Goal: Information Seeking & Learning: Learn about a topic

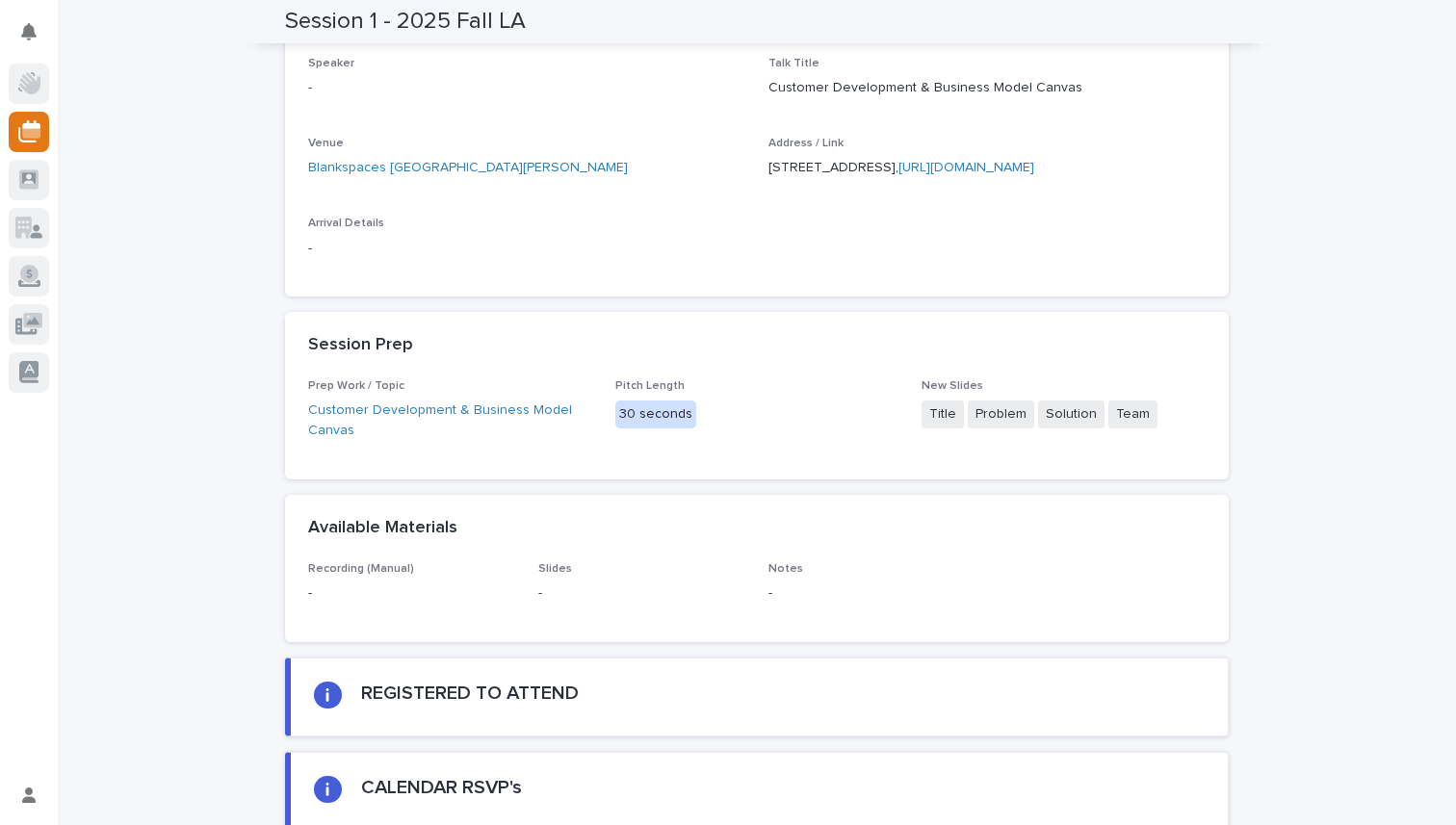
scroll to position [589, 0]
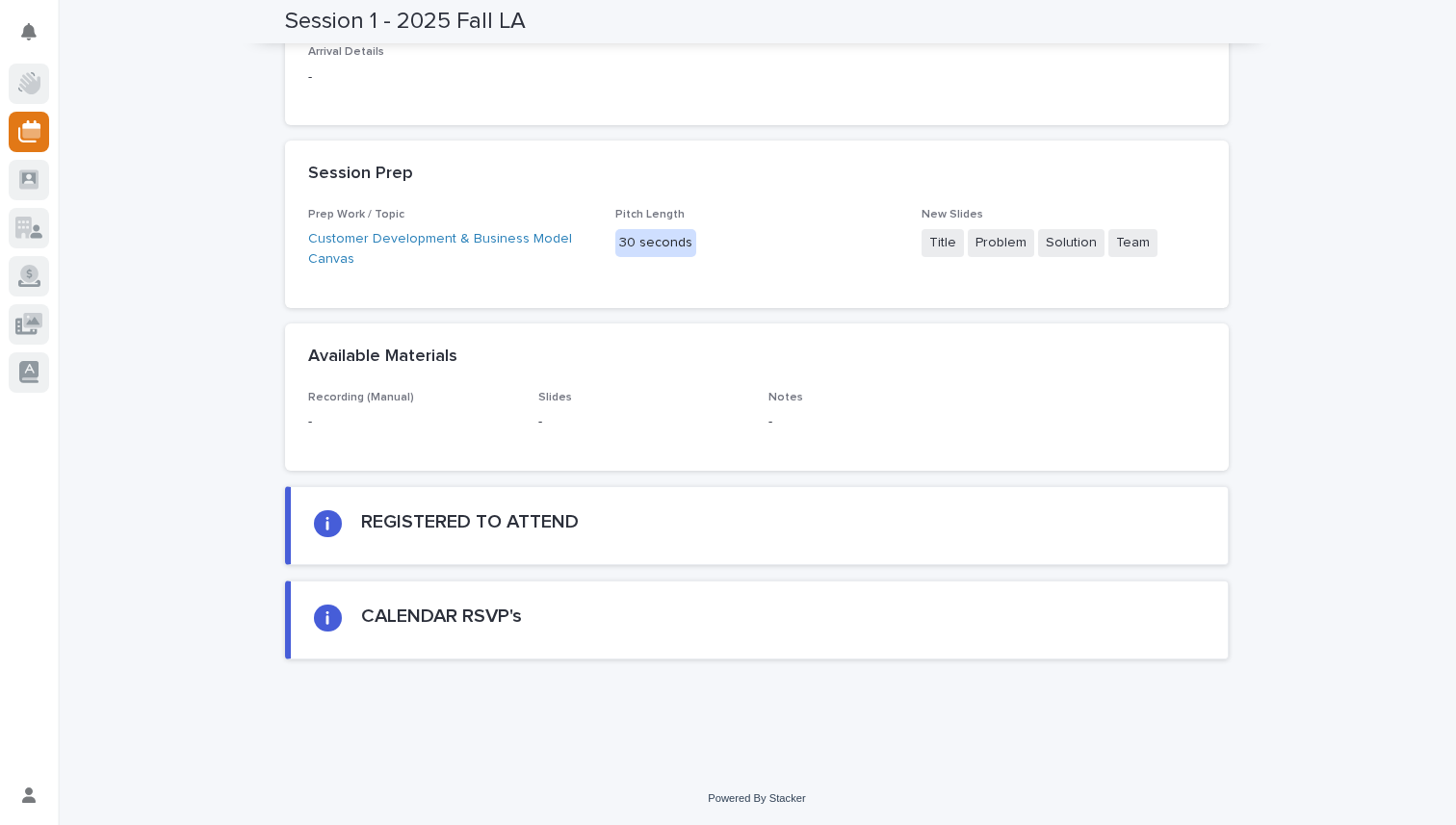
click at [204, 257] on div "Loading... Saving… Loading... Saving… Session 1 - 2025 Fall LA Session 1 - 2025…" at bounding box center [757, 132] width 1398 height 1279
click at [441, 239] on link "Customer Development & Business Model Canvas" at bounding box center [450, 249] width 284 height 41
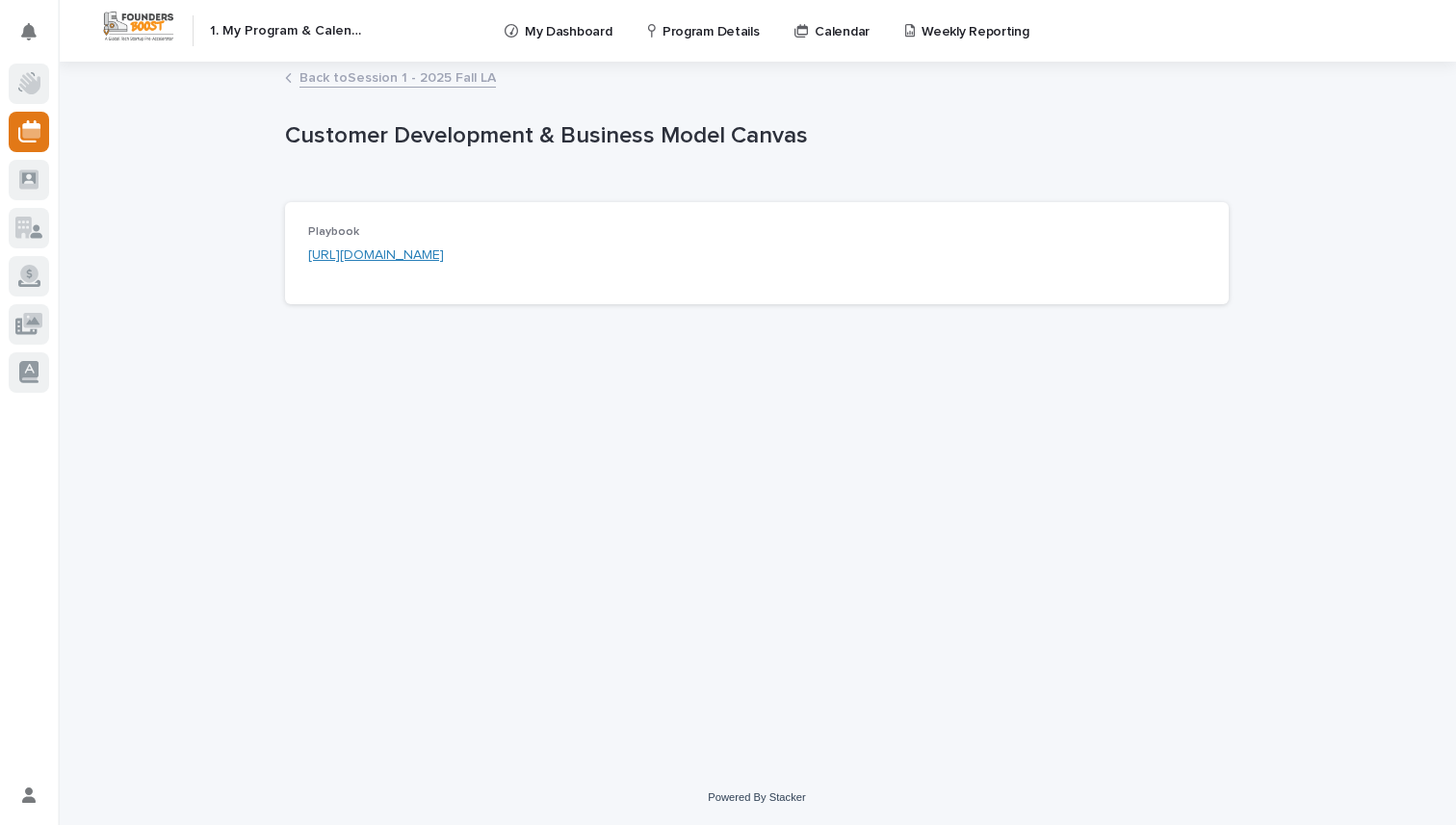
click at [438, 261] on link "https://platform.foundersboost.com/boostbasics/customer-development" at bounding box center [376, 255] width 136 height 14
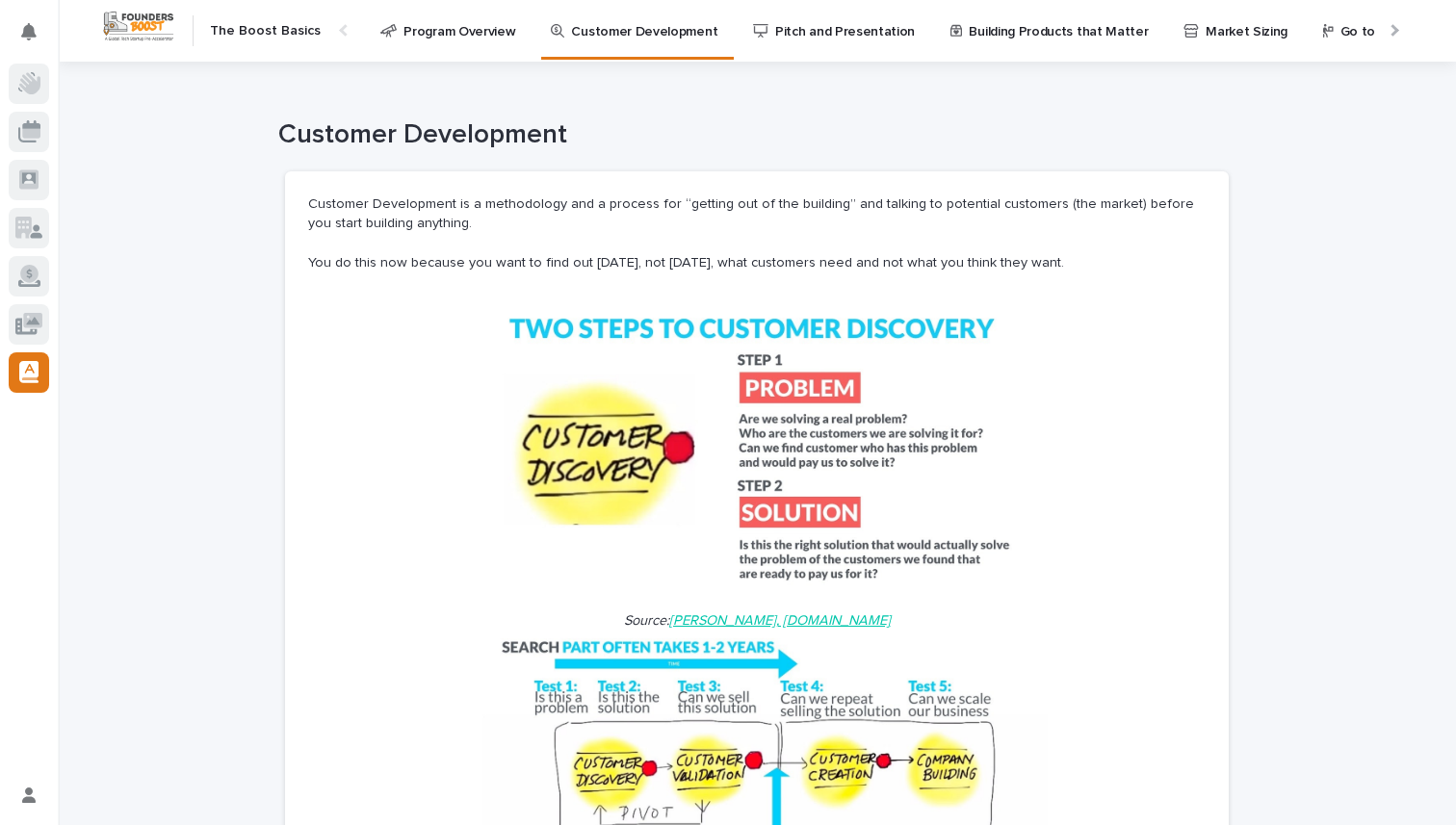
scroll to position [0, 227]
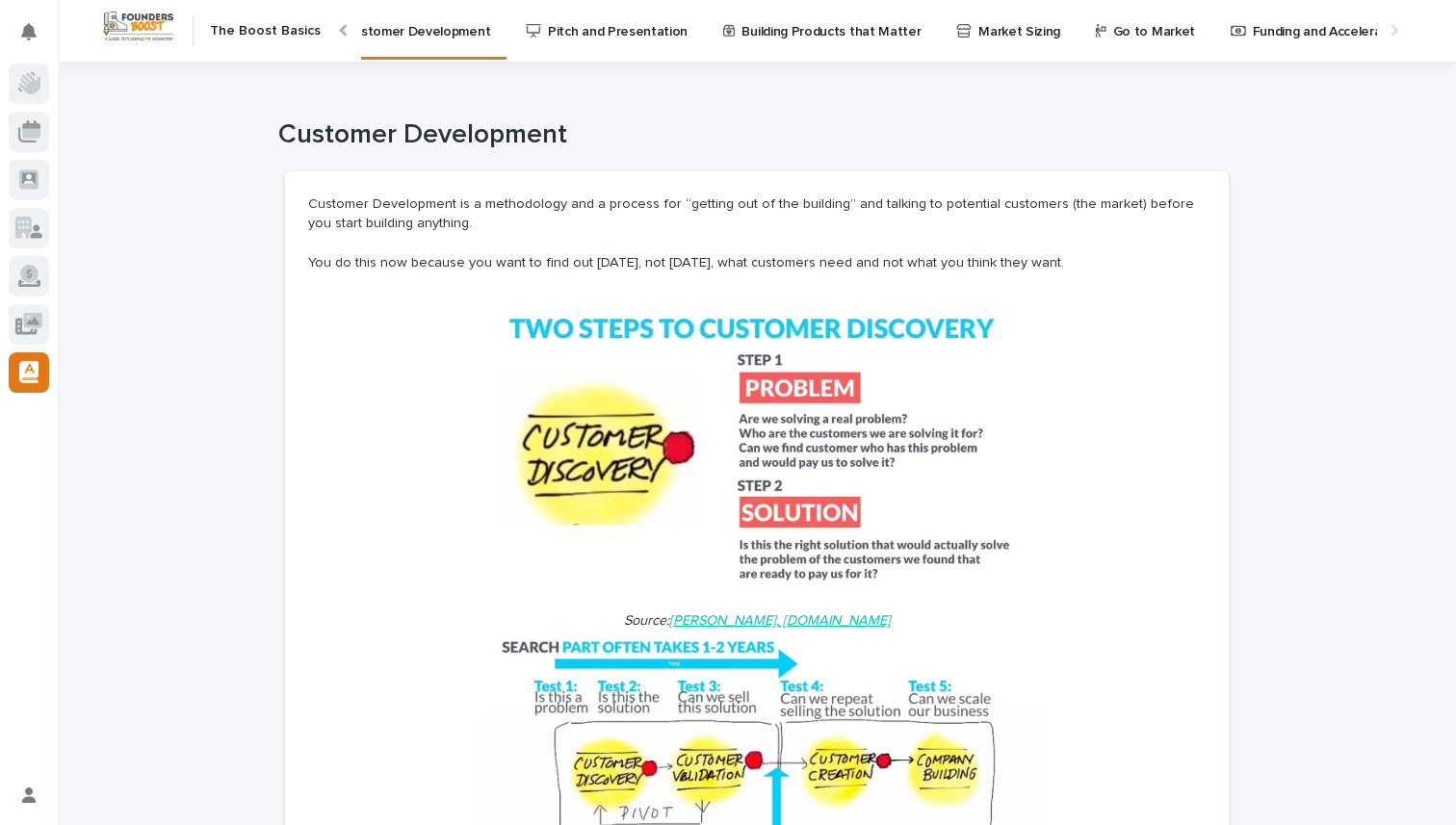
click at [549, 25] on p "Pitch and Presentation" at bounding box center [617, 20] width 140 height 41
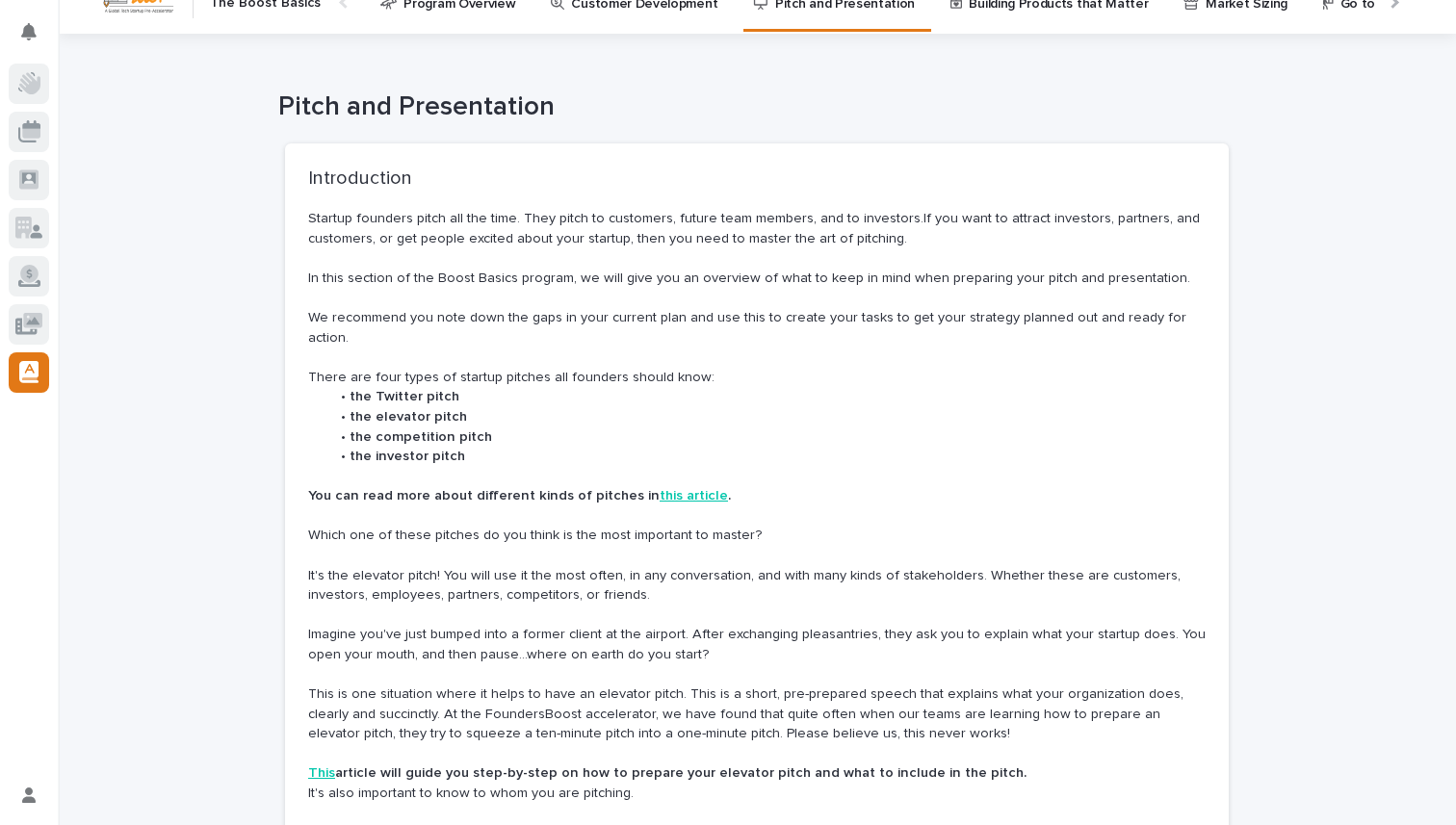
scroll to position [32, 0]
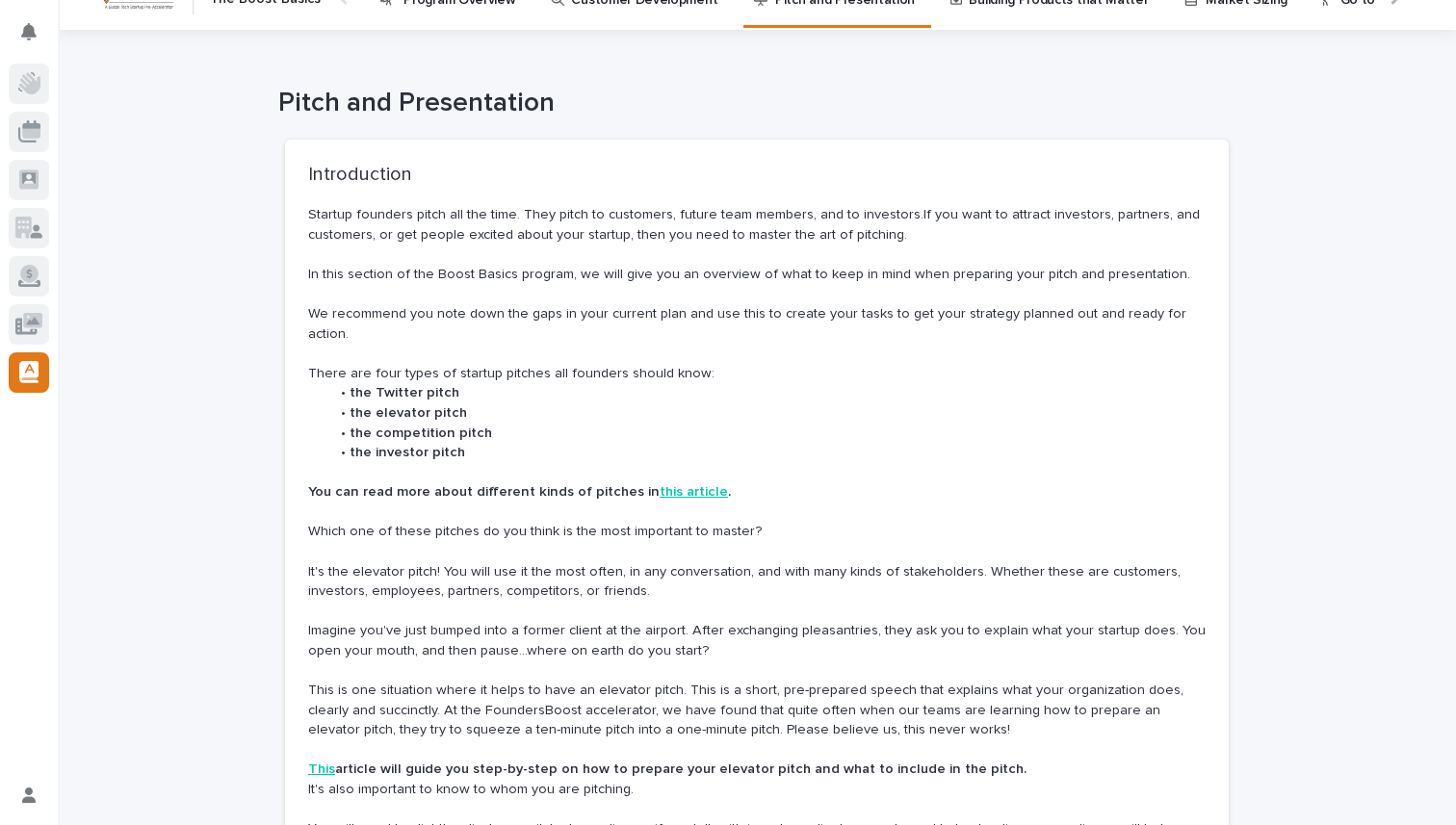
drag, startPoint x: 587, startPoint y: 536, endPoint x: 644, endPoint y: 536, distance: 57.0
click at [608, 536] on p "Which one of these pitches do you think is the most important to master?" at bounding box center [757, 531] width 898 height 20
click at [644, 536] on p "Which one of these pitches do you think is the most important to master?" at bounding box center [757, 531] width 898 height 20
drag, startPoint x: 662, startPoint y: 534, endPoint x: 549, endPoint y: 538, distance: 113.1
click at [608, 538] on p "Which one of these pitches do you think is the most important to master?" at bounding box center [757, 531] width 898 height 20
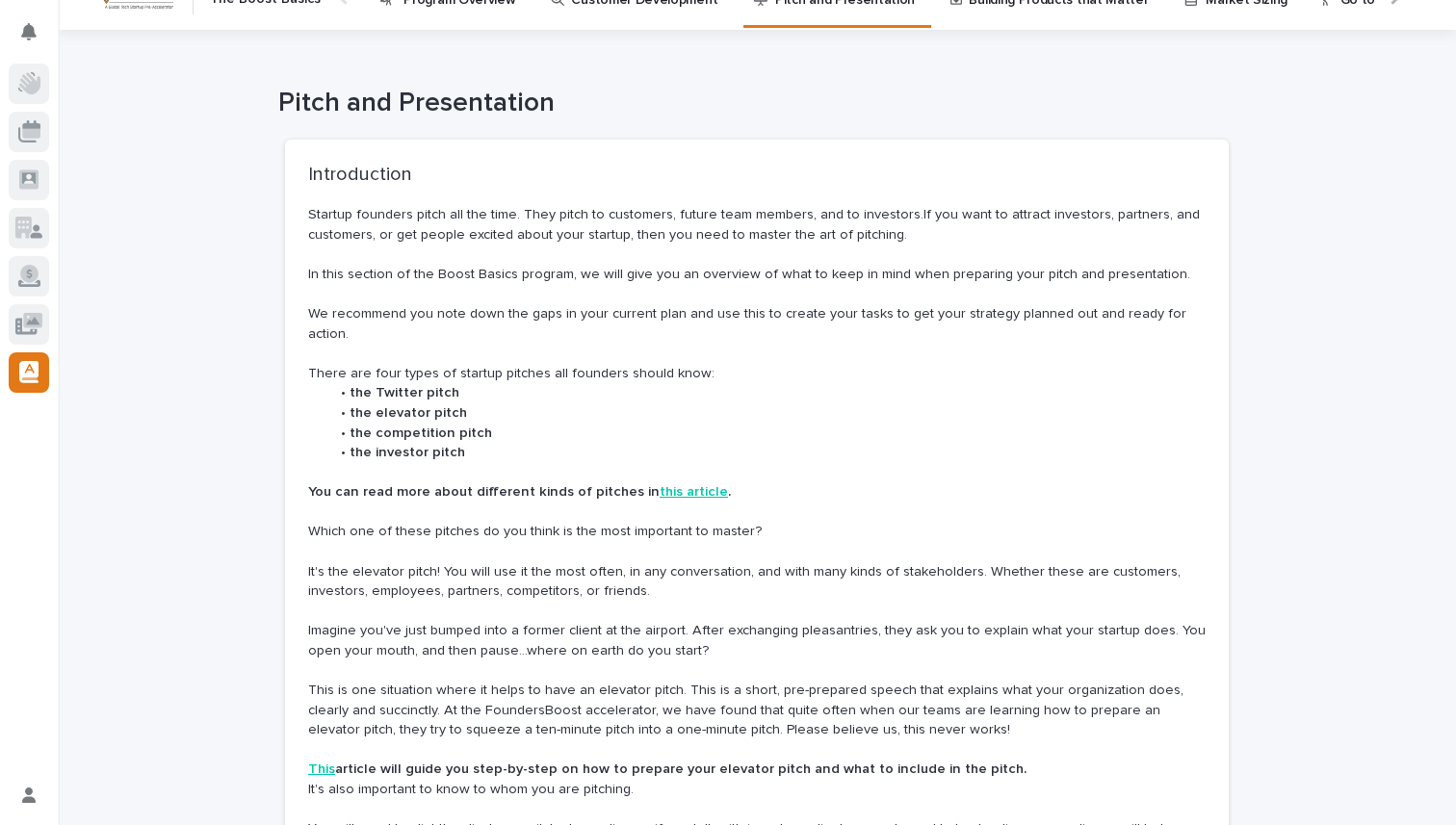
click at [549, 538] on p "Which one of these pitches do you think is the most important to master?" at bounding box center [757, 531] width 898 height 20
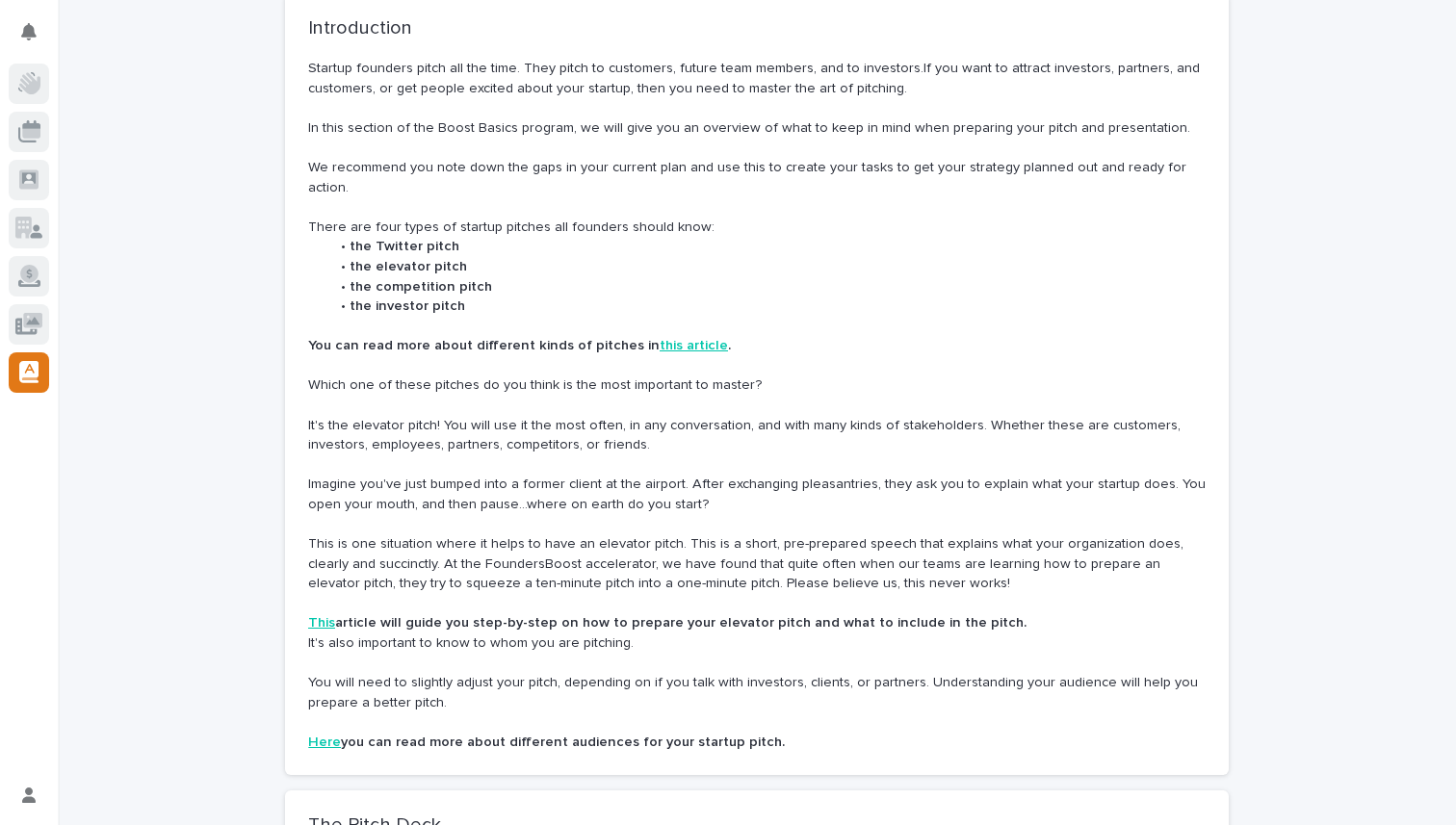
scroll to position [180, 0]
drag, startPoint x: 572, startPoint y: 619, endPoint x: 603, endPoint y: 621, distance: 31.1
click at [583, 620] on strong "article will guide you step-by-step on how to prepare your elevator pitch and w…" at bounding box center [681, 621] width 692 height 14
drag, startPoint x: 603, startPoint y: 621, endPoint x: 784, endPoint y: 639, distance: 181.9
click at [606, 621] on strong "article will guide you step-by-step on how to prepare your elevator pitch and w…" at bounding box center [681, 621] width 692 height 14
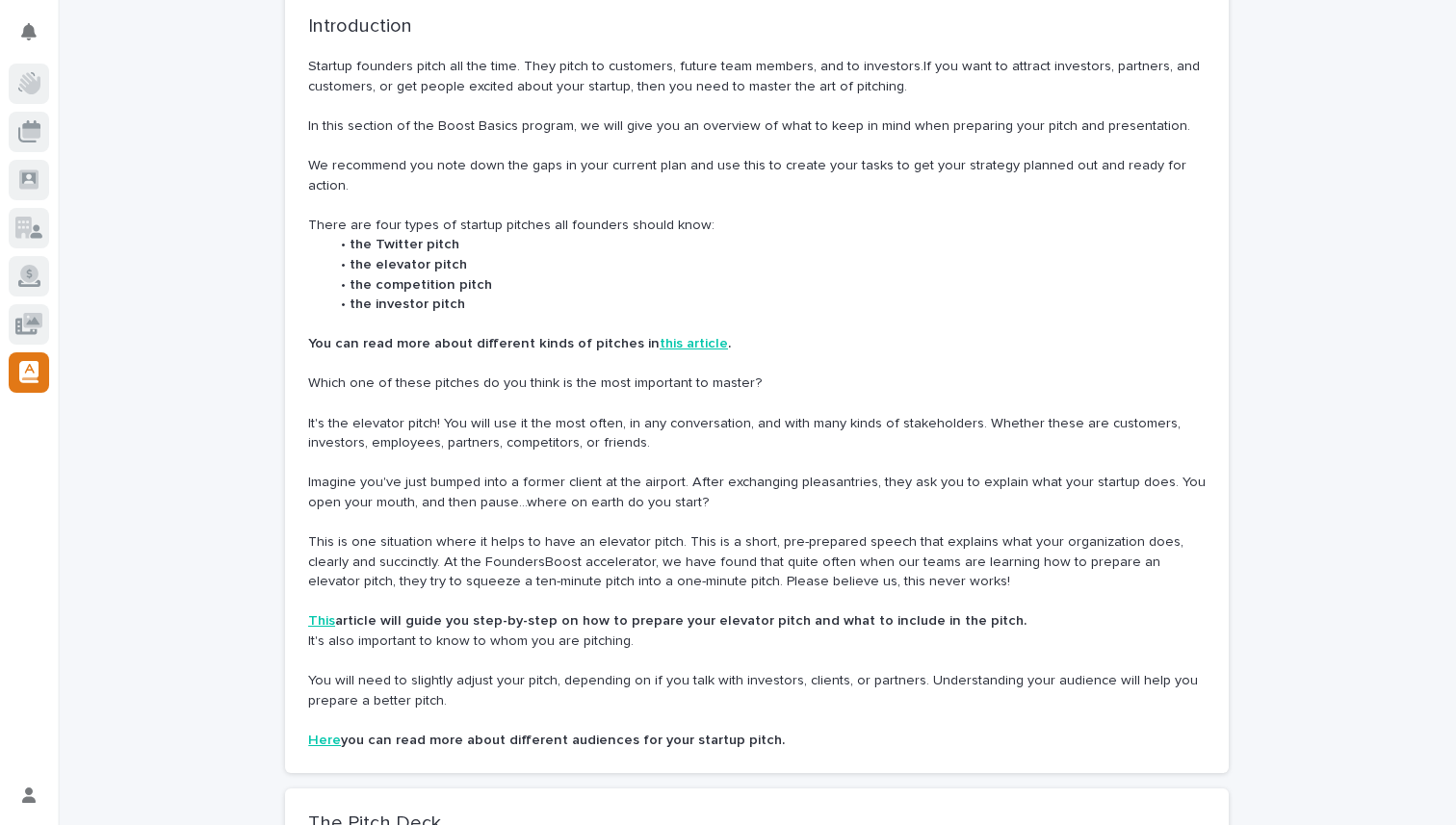
drag, startPoint x: 866, startPoint y: 632, endPoint x: 926, endPoint y: 631, distance: 60.0
click at [915, 632] on p "It's also important to know to whom you are pitching." at bounding box center [757, 641] width 898 height 20
drag, startPoint x: 928, startPoint y: 624, endPoint x: 872, endPoint y: 622, distance: 56.0
click at [872, 622] on strong "article will guide you step-by-step on how to prepare your elevator pitch and w…" at bounding box center [681, 621] width 692 height 14
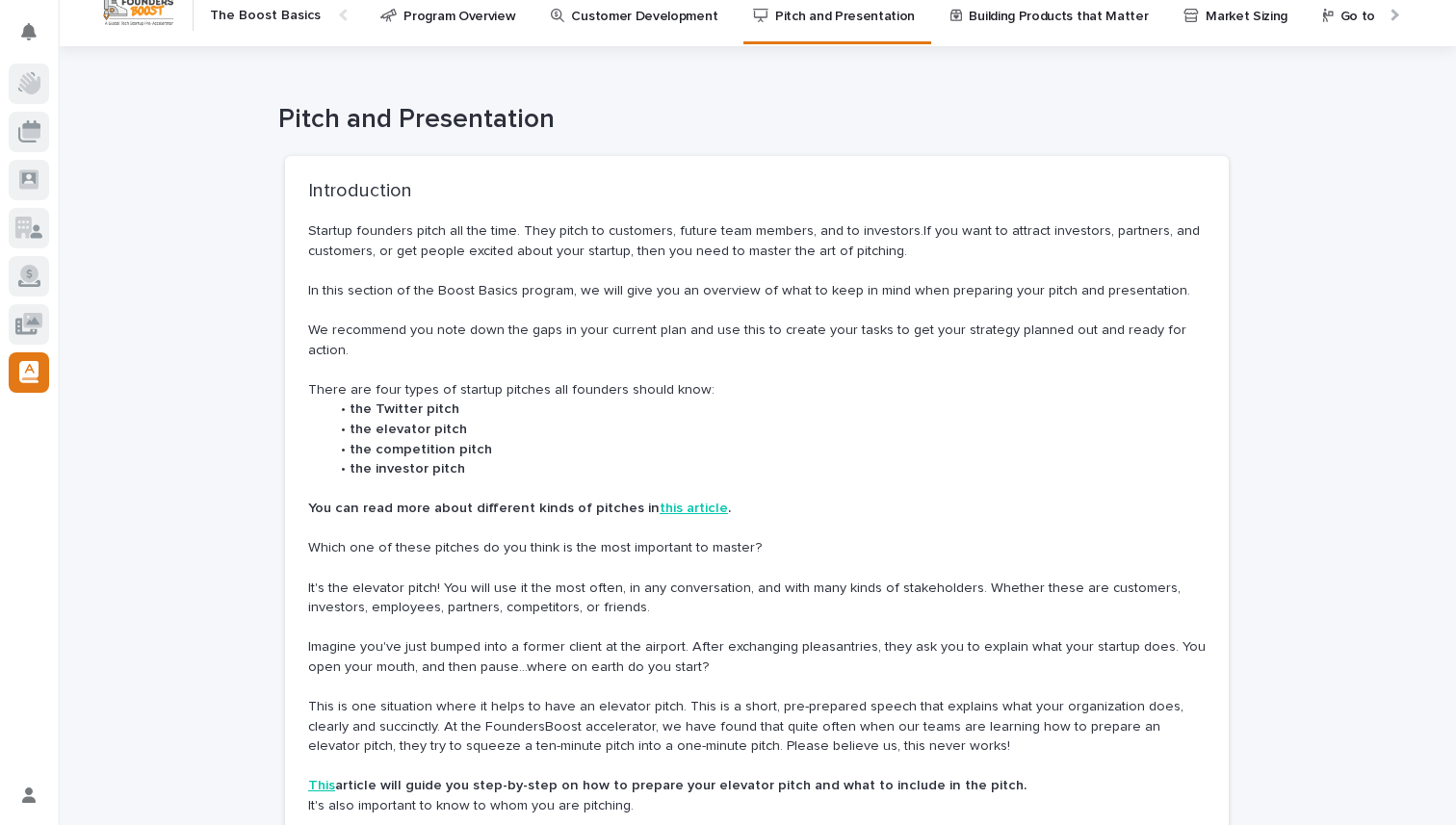
scroll to position [0, 0]
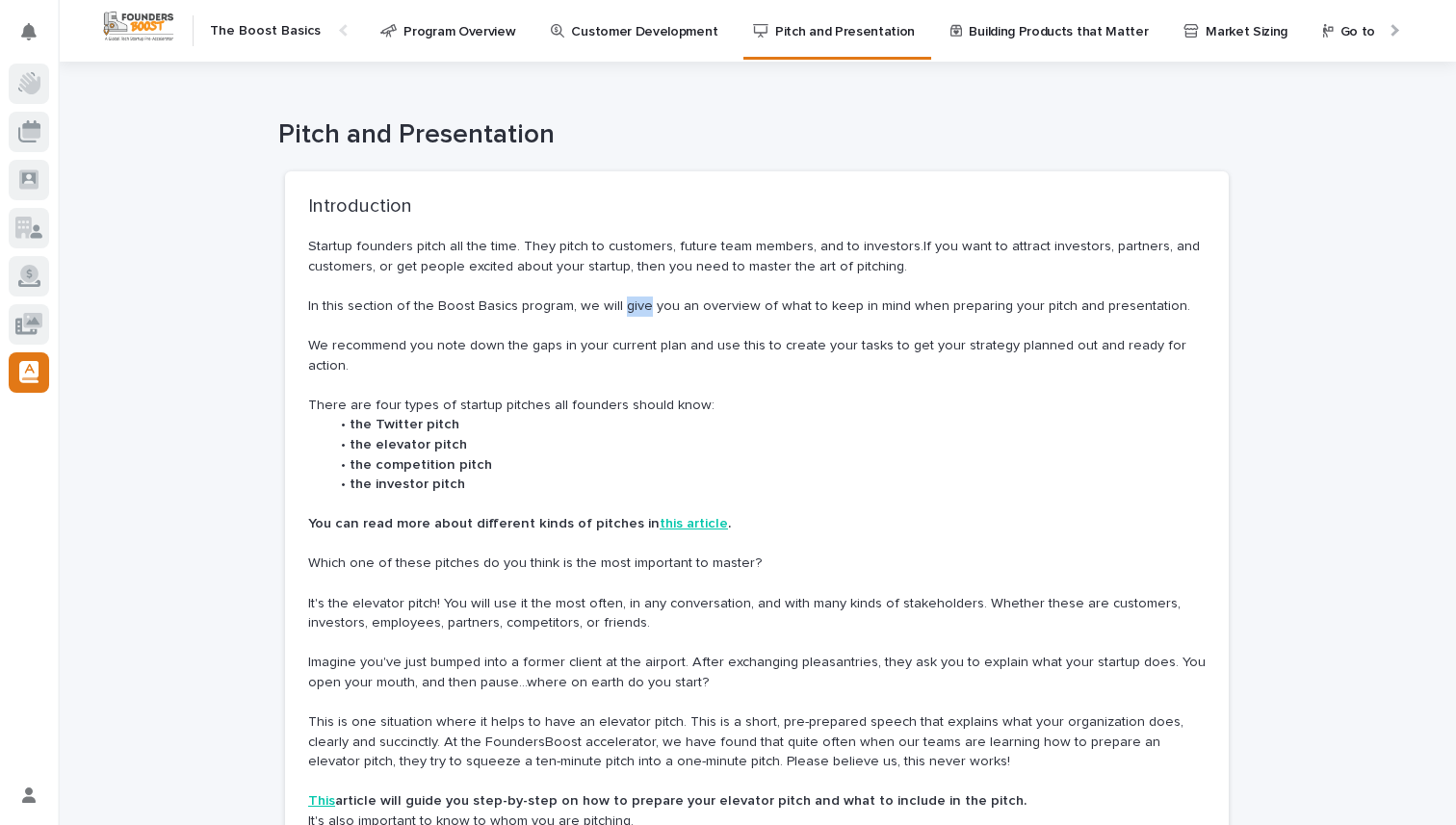
drag, startPoint x: 612, startPoint y: 311, endPoint x: 698, endPoint y: 321, distance: 86.6
click at [642, 314] on p "In this section of the Boost Basics program, we will give you an overview of wh…" at bounding box center [757, 306] width 898 height 20
click at [698, 321] on p at bounding box center [757, 326] width 898 height 20
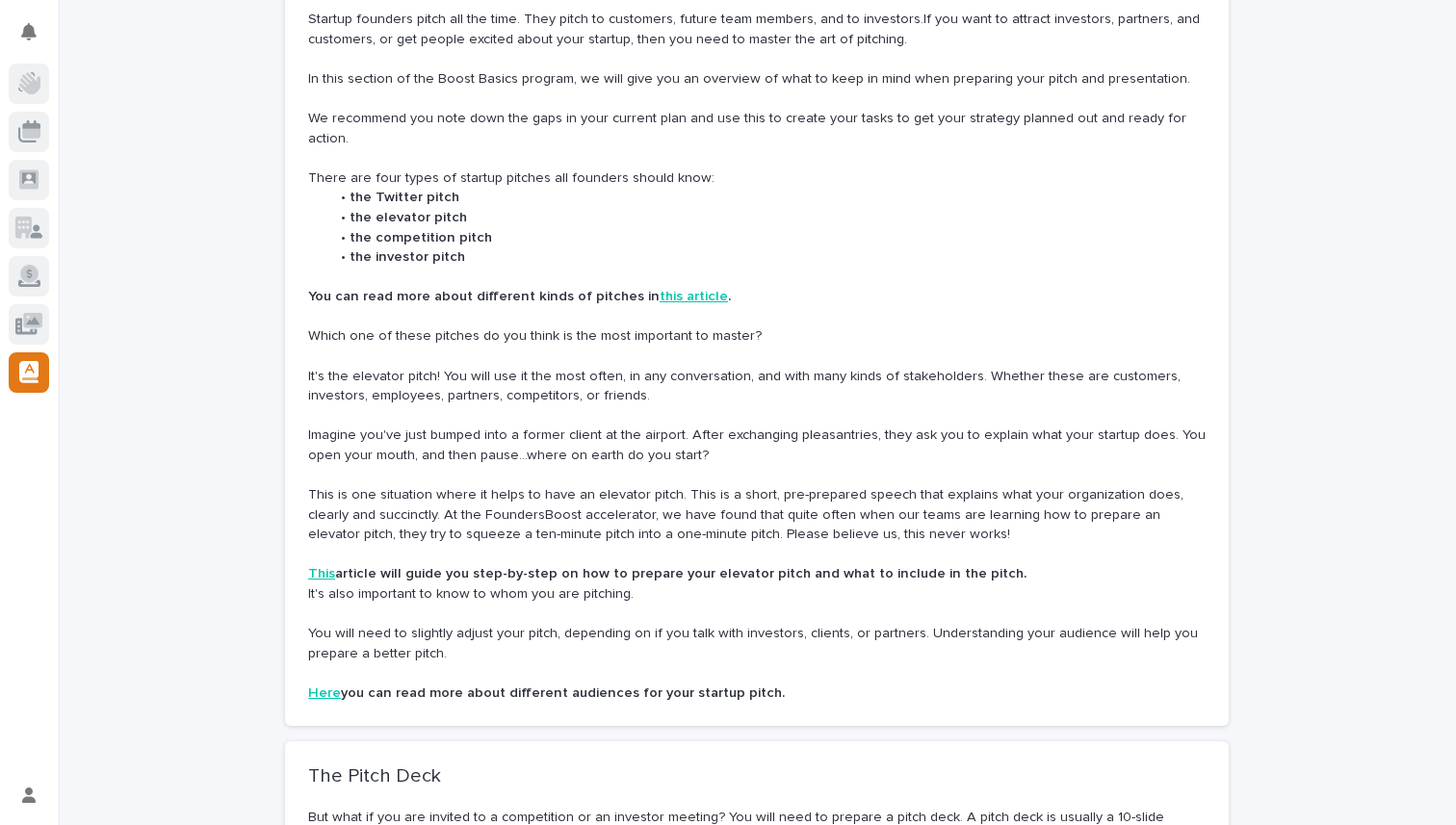
scroll to position [228, 0]
